Goal: Task Accomplishment & Management: Manage account settings

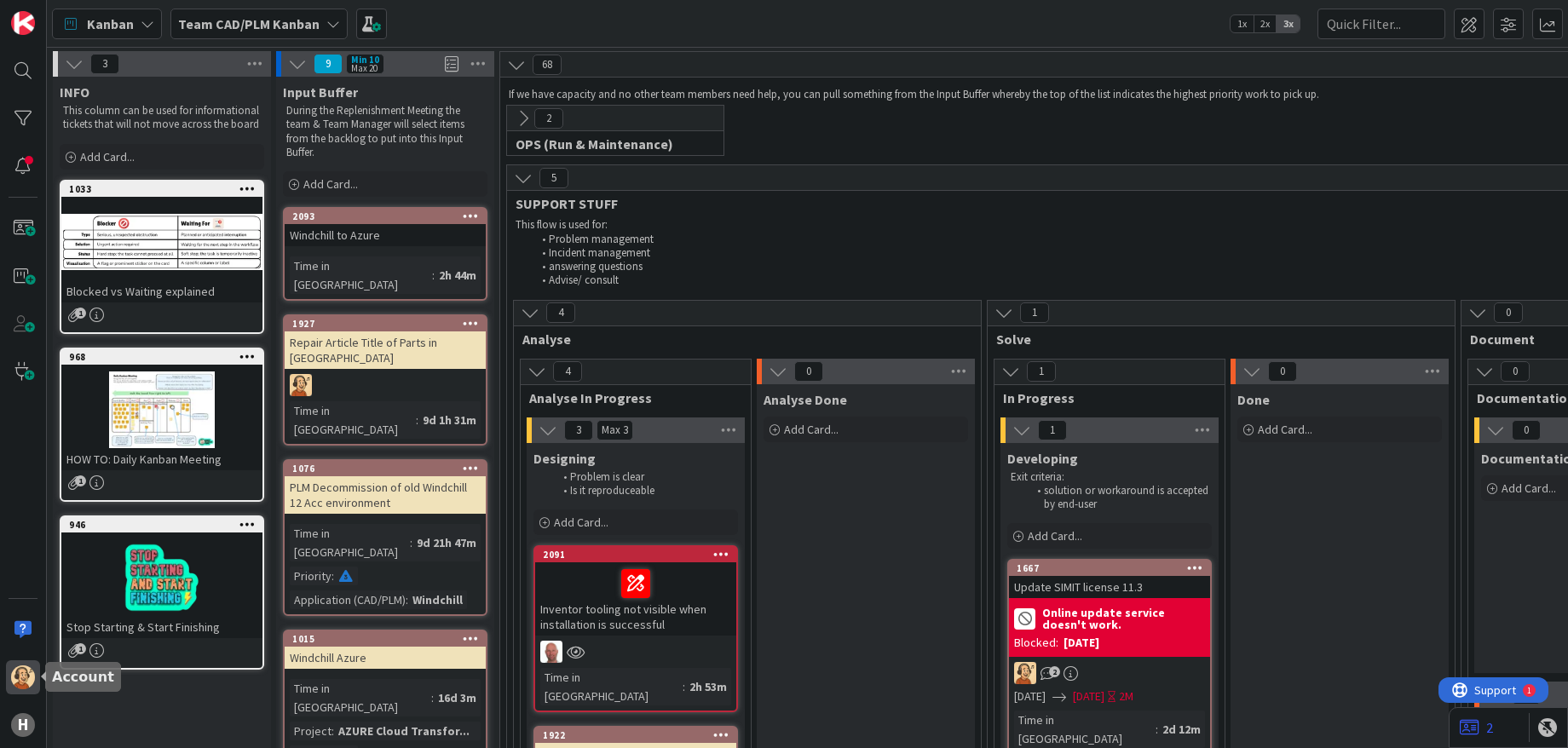
click at [28, 676] on img at bounding box center [23, 677] width 24 height 24
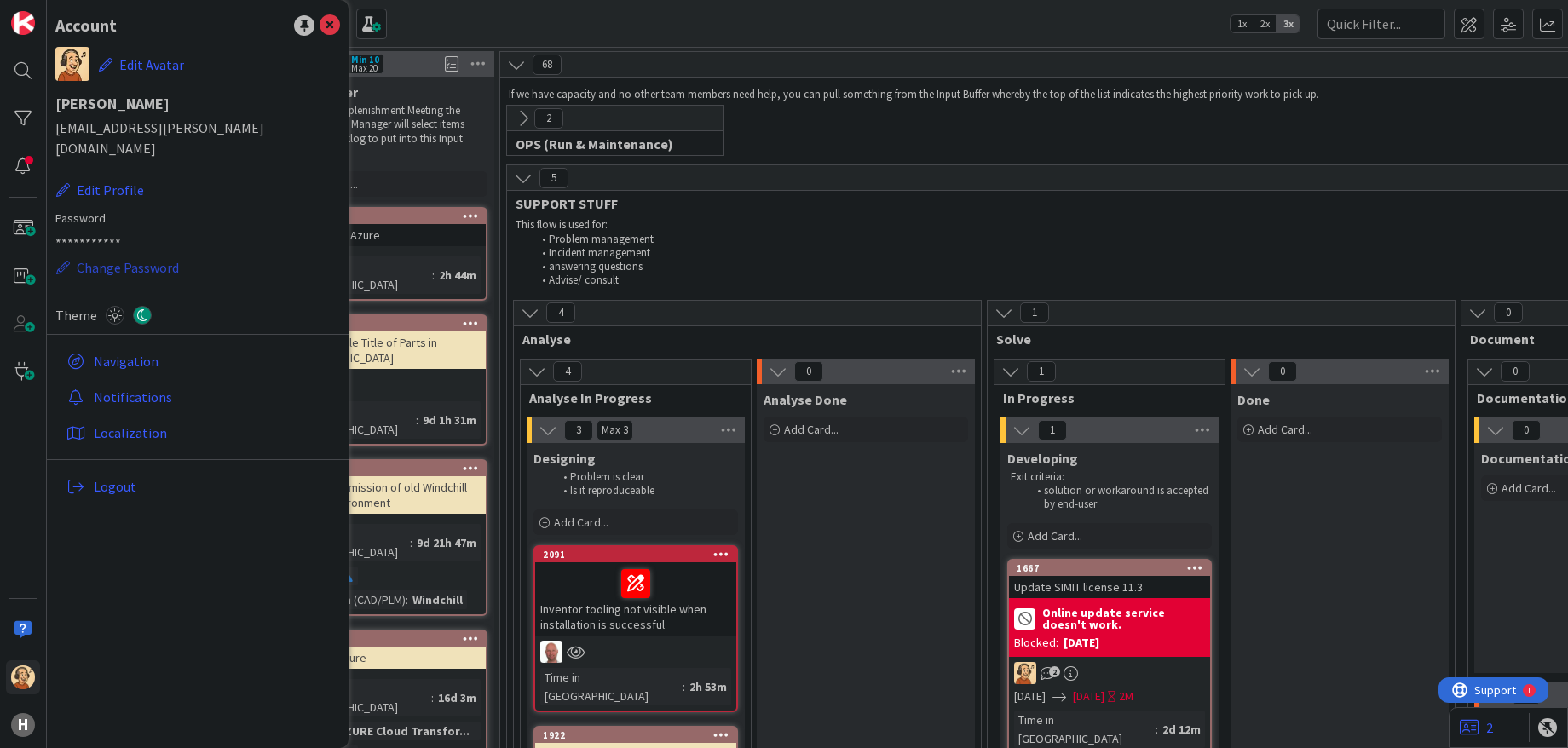
click at [111, 257] on button "Change Password" at bounding box center [118, 267] width 125 height 22
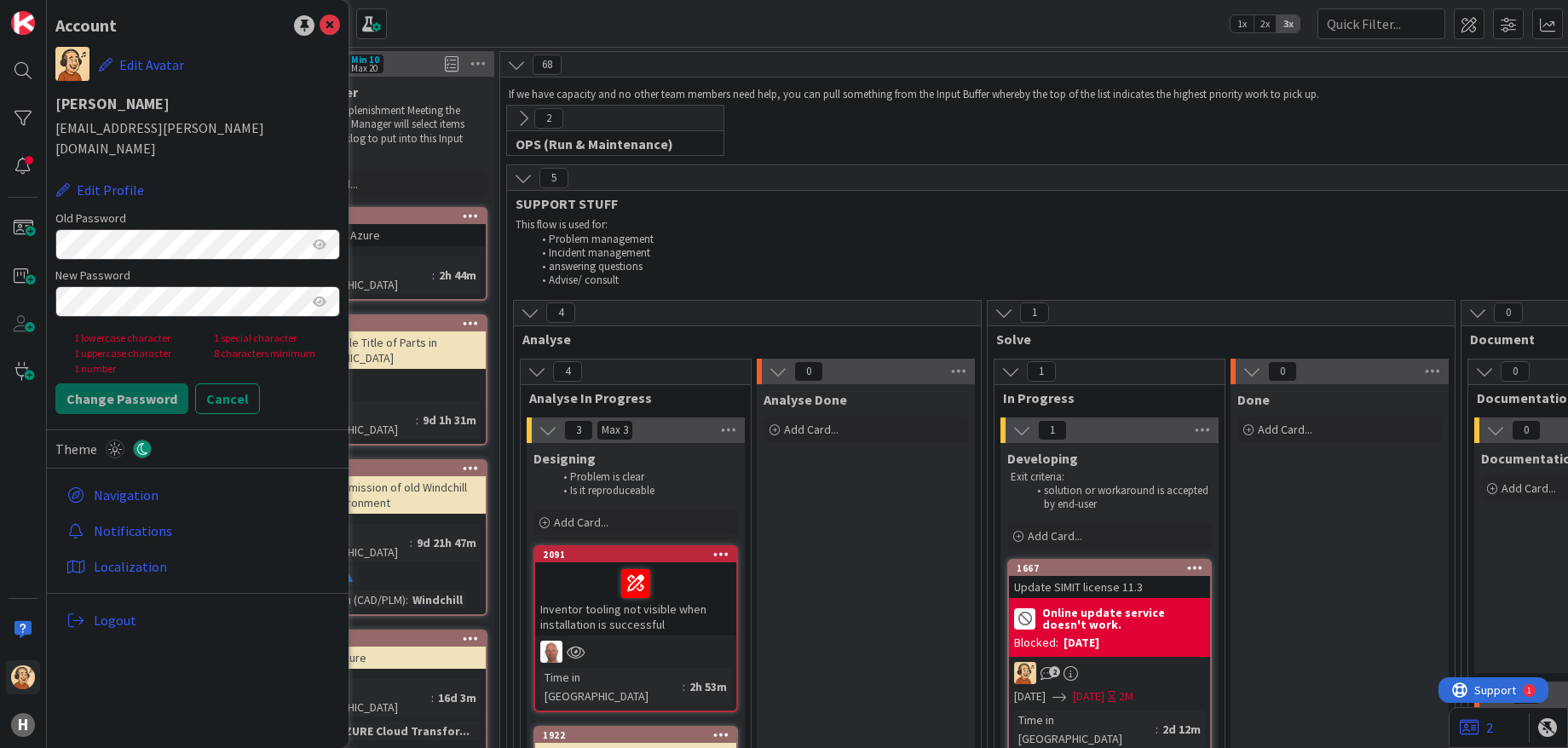
click at [296, 234] on keeper-lock "Open Keeper Popup" at bounding box center [295, 244] width 21 height 21
click at [231, 383] on button "Cancel" at bounding box center [227, 398] width 64 height 31
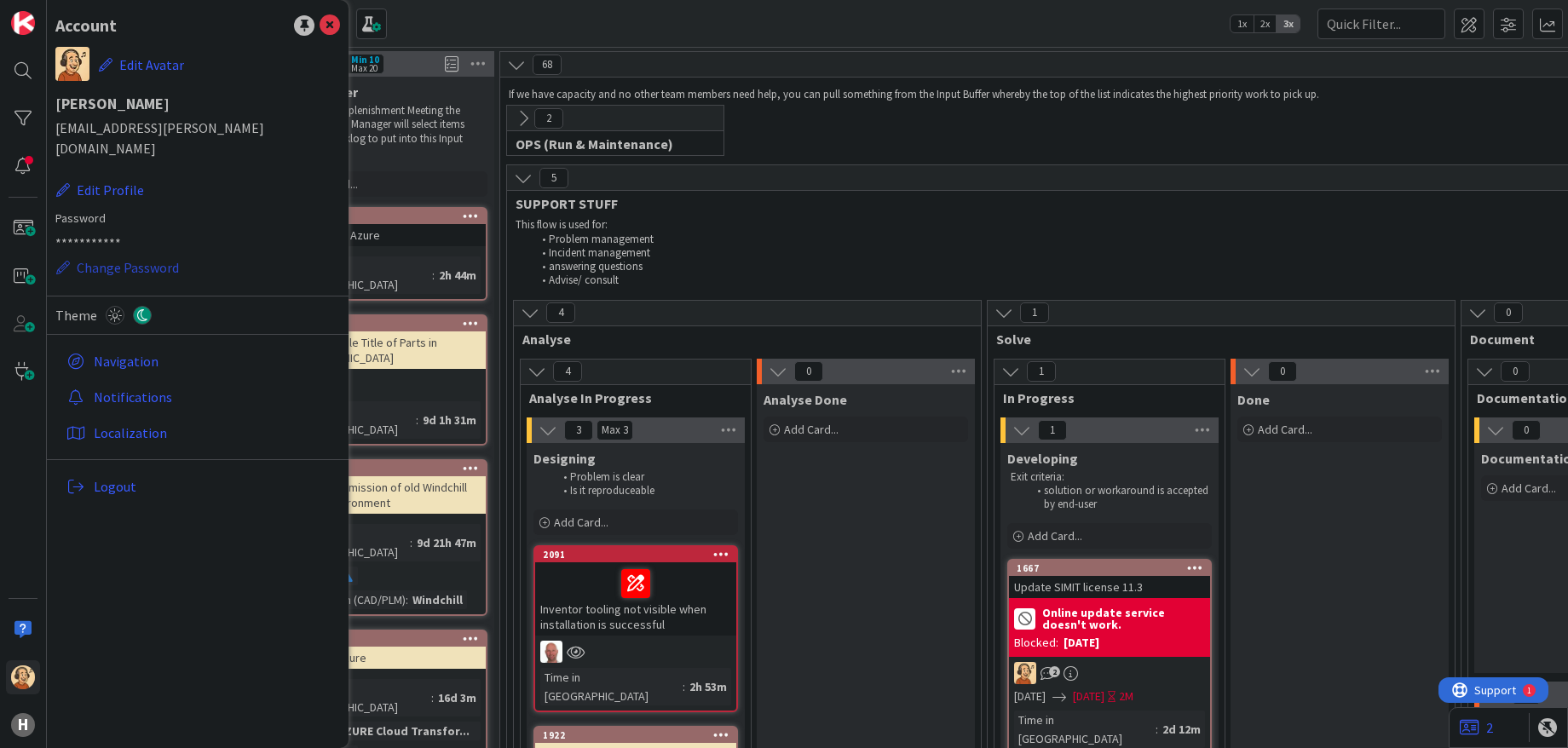
click at [119, 257] on button "Change Password" at bounding box center [118, 267] width 125 height 22
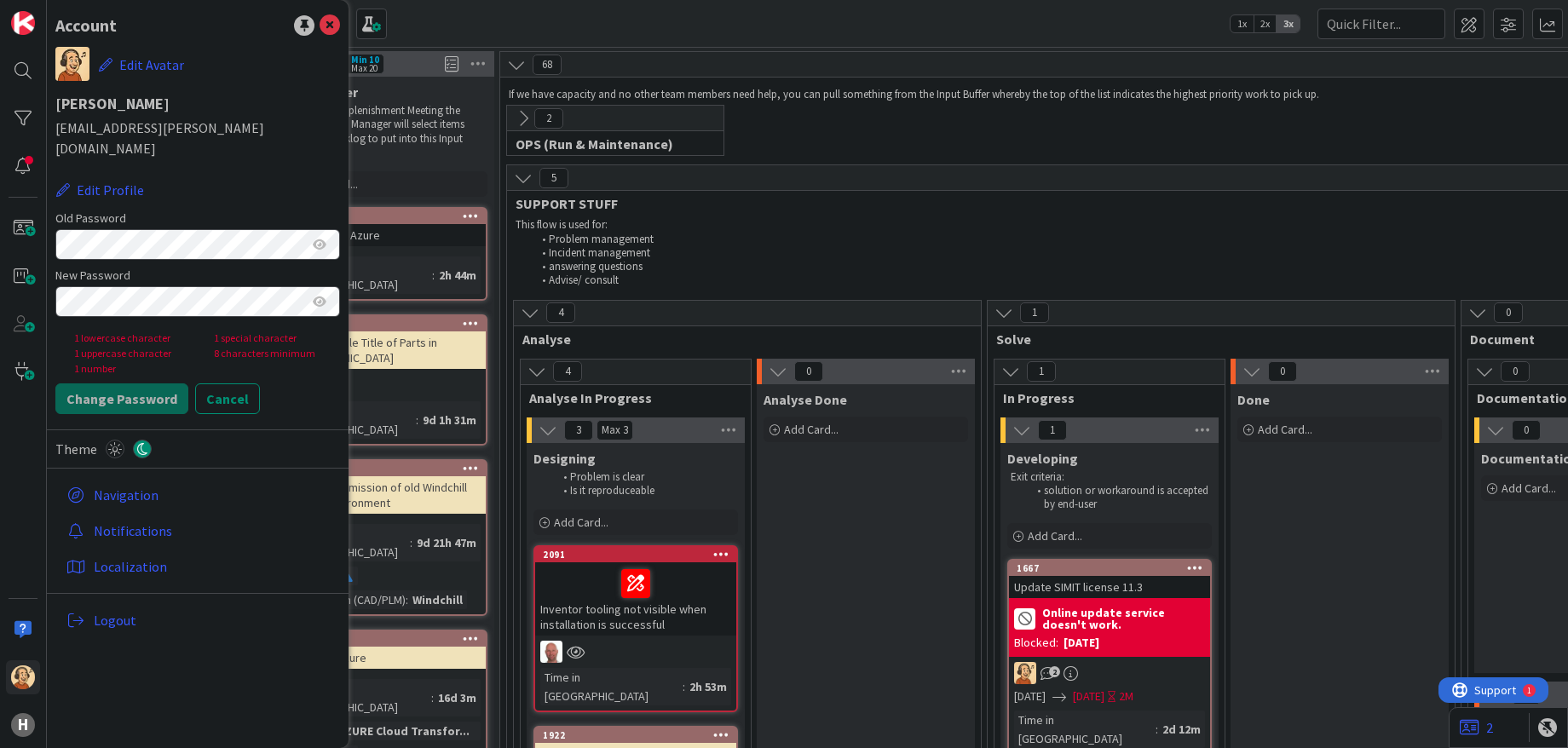
click at [295, 234] on keeper-lock "Open Keeper Popup" at bounding box center [295, 244] width 21 height 21
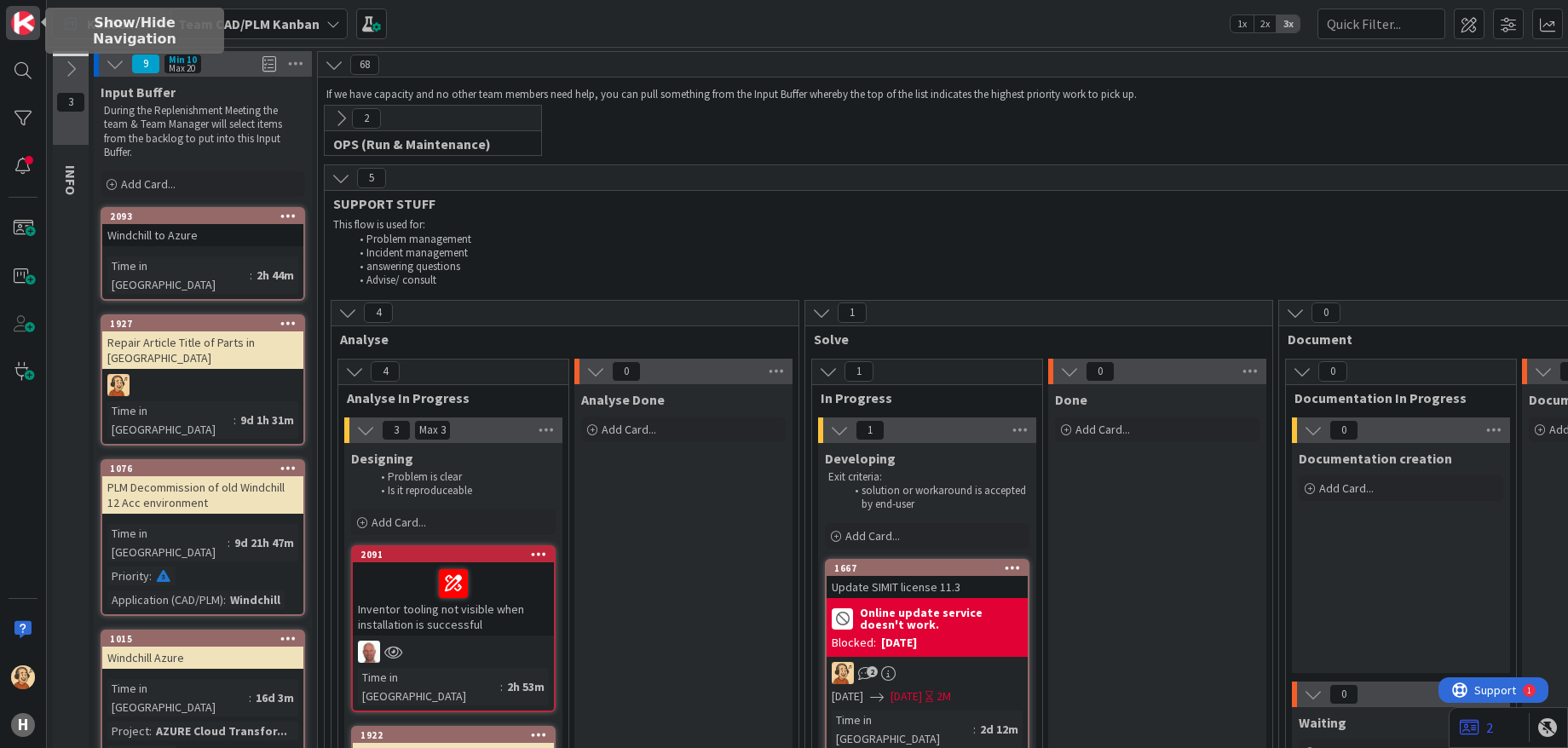
click at [25, 23] on img at bounding box center [23, 23] width 24 height 24
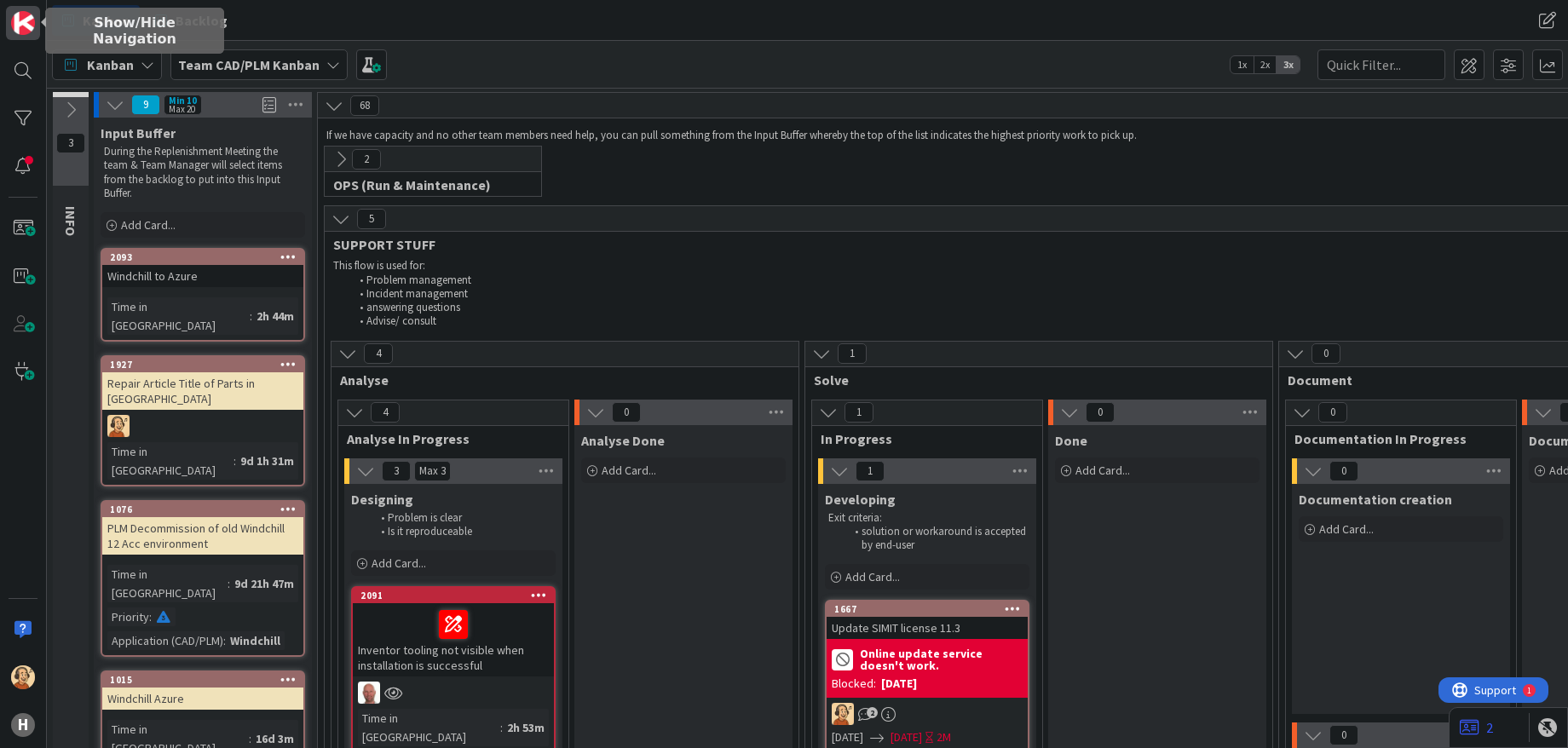
click at [25, 23] on img at bounding box center [23, 23] width 24 height 24
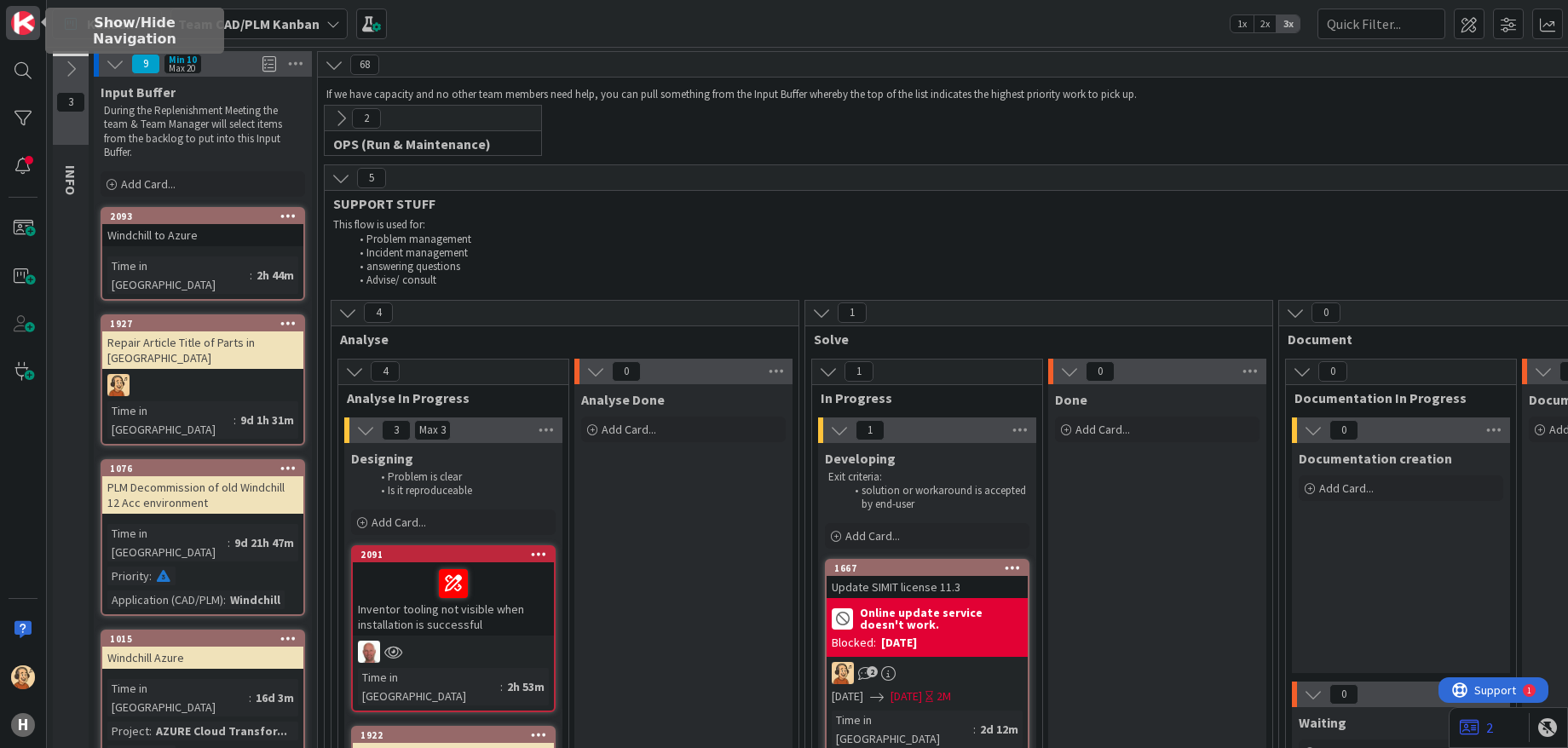
click at [25, 23] on img at bounding box center [23, 23] width 24 height 24
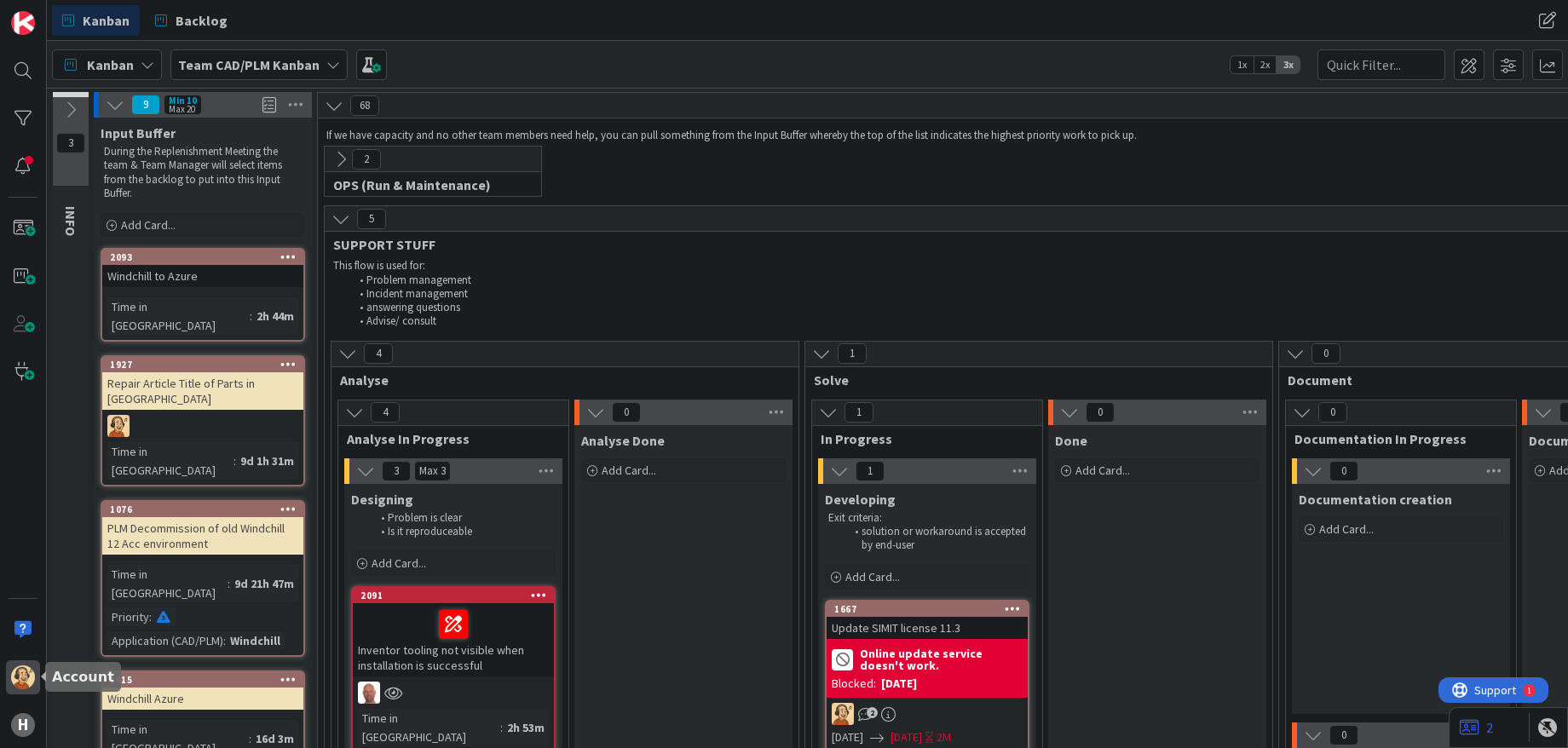
click at [27, 670] on img at bounding box center [23, 677] width 24 height 24
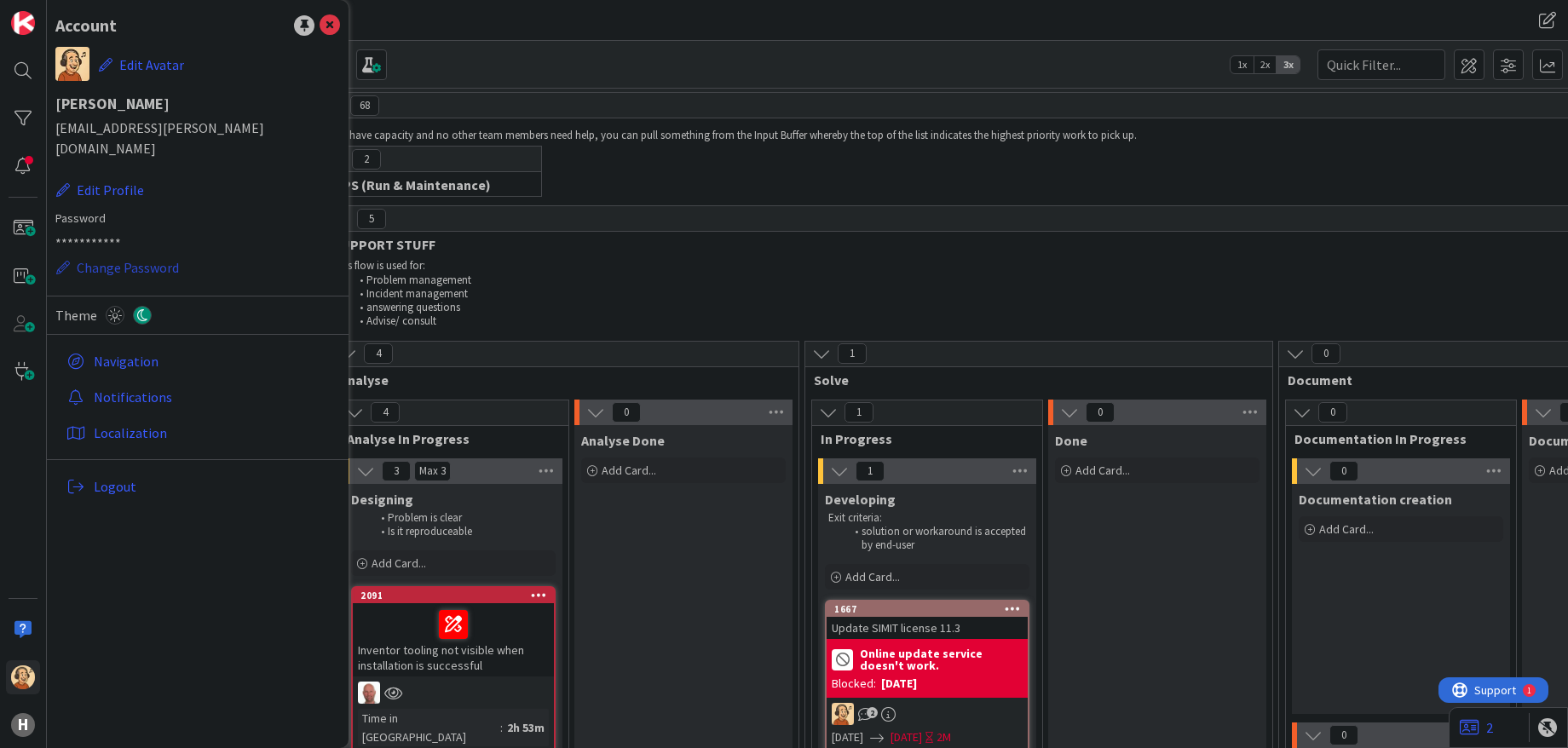
click at [173, 257] on button "Change Password" at bounding box center [118, 267] width 125 height 22
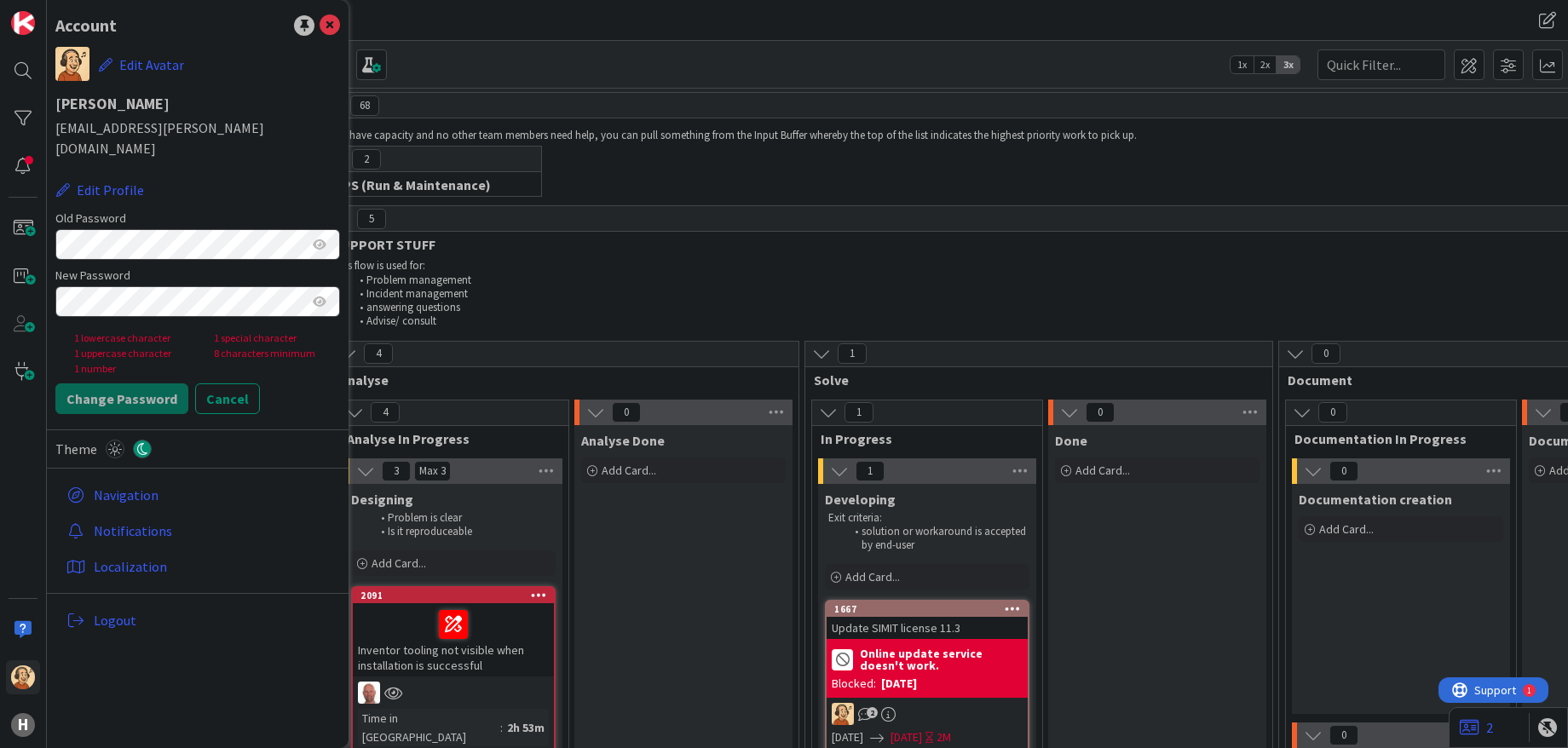
click at [296, 234] on keeper-lock "Open Keeper Popup" at bounding box center [295, 244] width 21 height 21
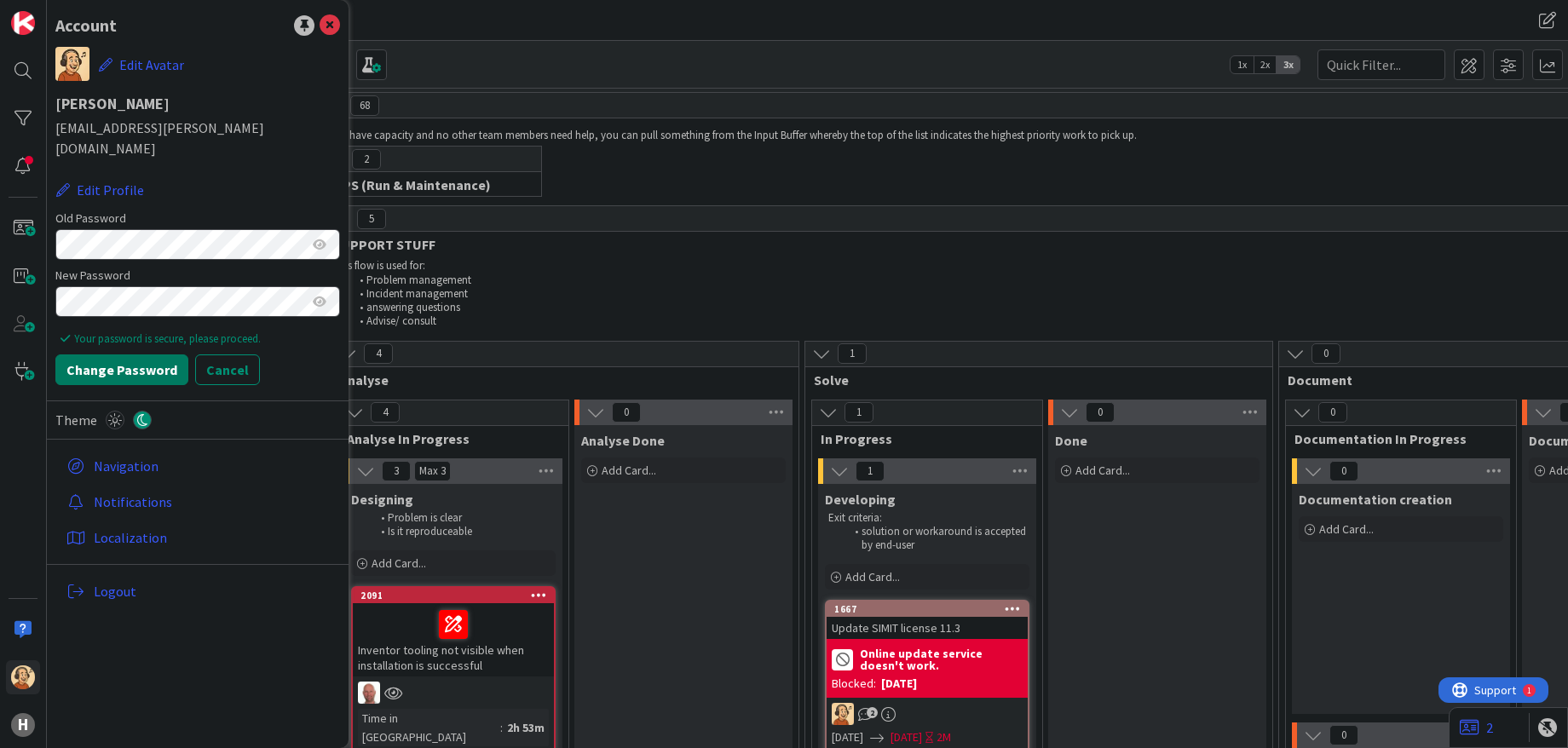
click at [152, 355] on button "Change Password" at bounding box center [122, 370] width 133 height 31
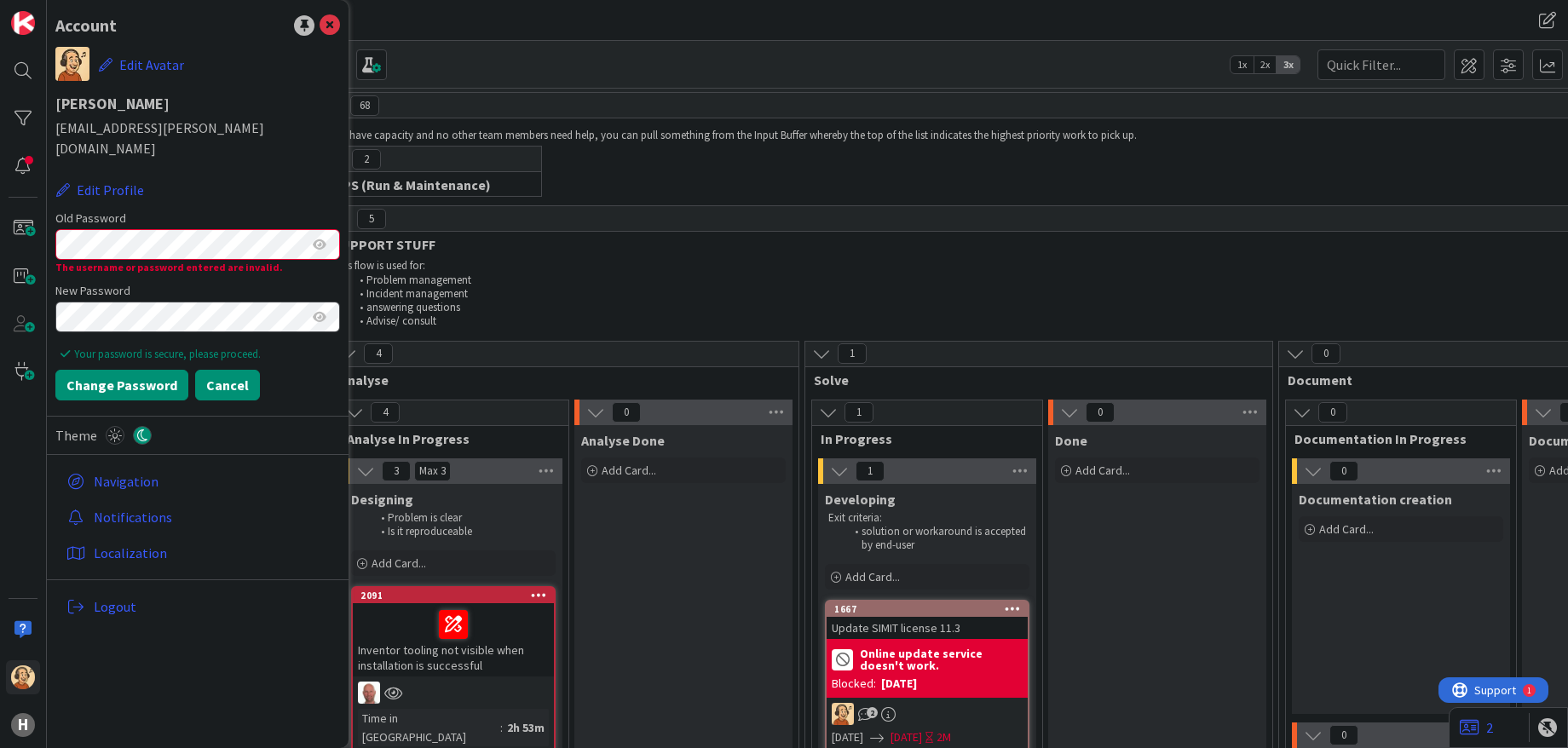
click at [242, 370] on button "Cancel" at bounding box center [227, 384] width 64 height 31
